Goal: Transaction & Acquisition: Purchase product/service

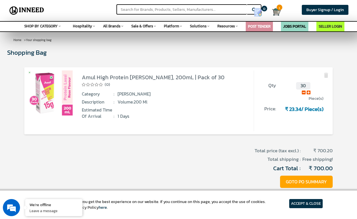
click at [297, 178] on button "GOTO PO SUMMARY" at bounding box center [306, 182] width 53 height 12
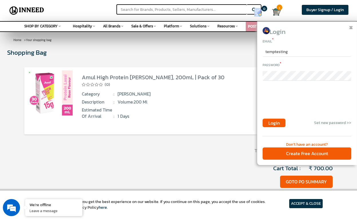
type input "temptesting"
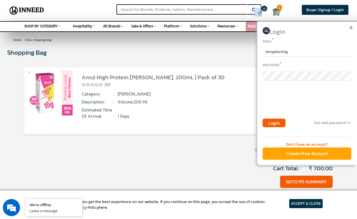
click at [302, 154] on div "Create Free Account" at bounding box center [306, 154] width 89 height 12
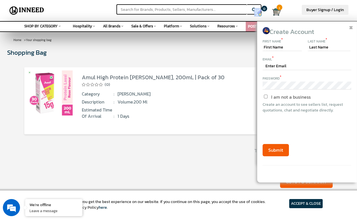
click at [284, 39] on div "First Name *" at bounding box center [281, 40] width 39 height 7
click at [283, 47] on input "text" at bounding box center [281, 47] width 39 height 7
type input "temo"
click at [308, 57] on div "Email *" at bounding box center [306, 58] width 89 height 7
click at [317, 47] on input "text" at bounding box center [328, 47] width 43 height 7
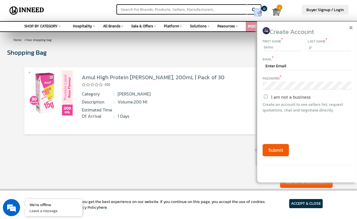
type input "p"
click at [297, 64] on input "text" at bounding box center [306, 67] width 89 height 8
type input "temo"
click at [163, 11] on input "text" at bounding box center [181, 9] width 130 height 10
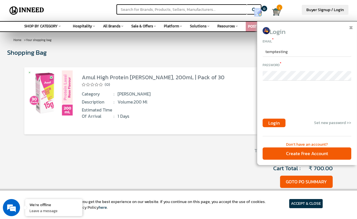
click at [34, 11] on img at bounding box center [27, 10] width 38 height 14
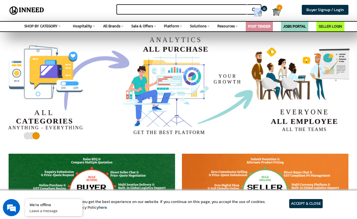
click at [166, 8] on input "text" at bounding box center [181, 9] width 130 height 10
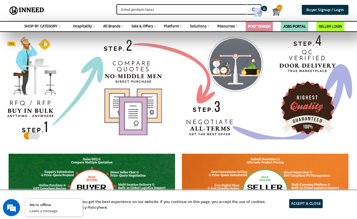
type input "Amul protein lassi"
click at [254, 9] on button "Search" at bounding box center [254, 9] width 14 height 10
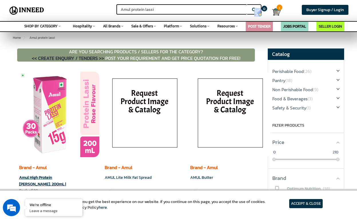
click at [59, 95] on img at bounding box center [59, 115] width 80 height 86
click at [18, 2] on link at bounding box center [26, 10] width 45 height 21
